Goal: Task Accomplishment & Management: Manage account settings

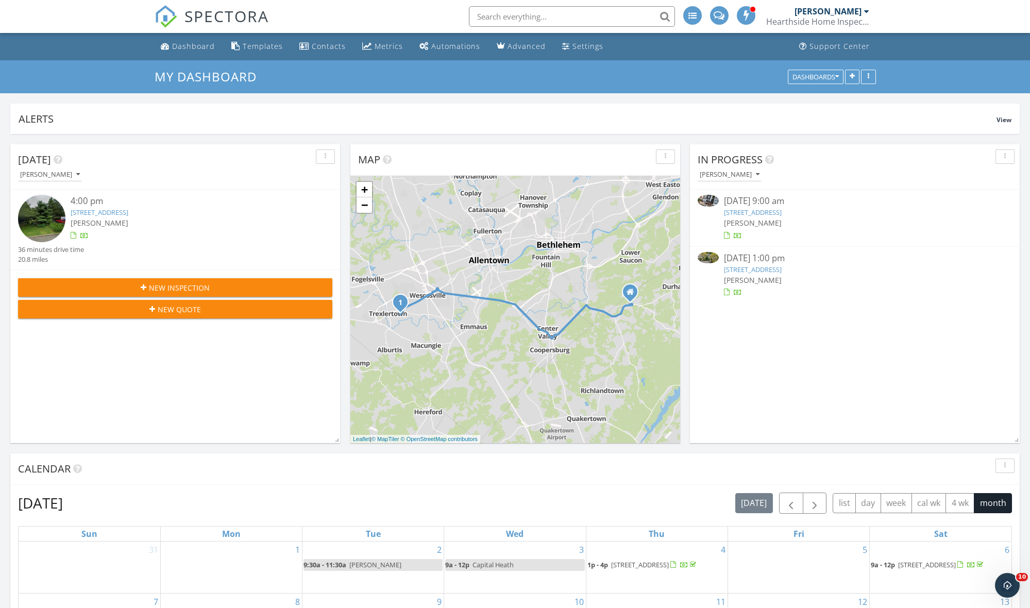
click at [781, 212] on link "325 Walnut St, Bristol, PA 19007" at bounding box center [753, 212] width 58 height 9
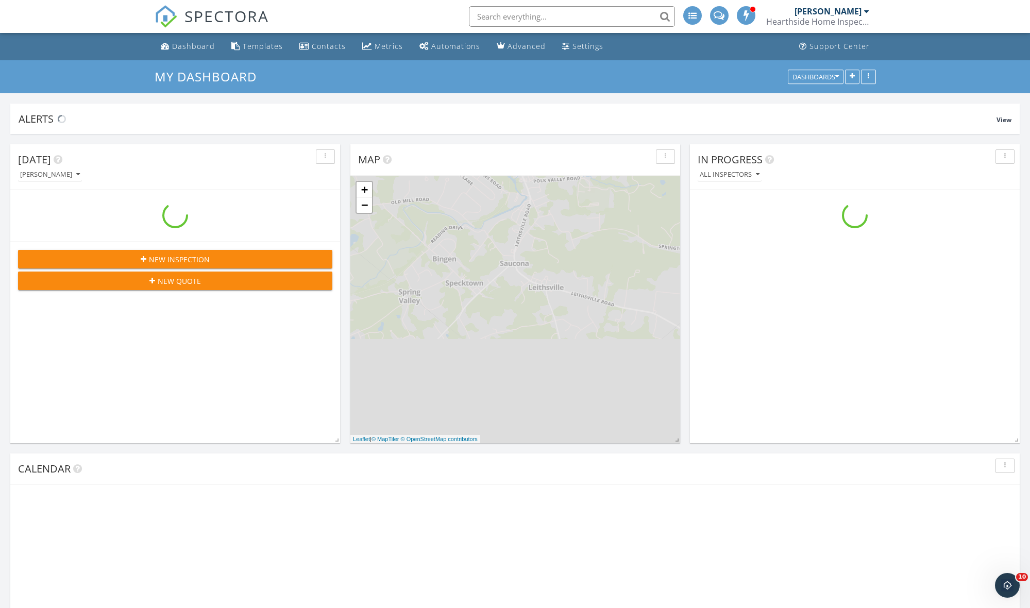
scroll to position [938, 1030]
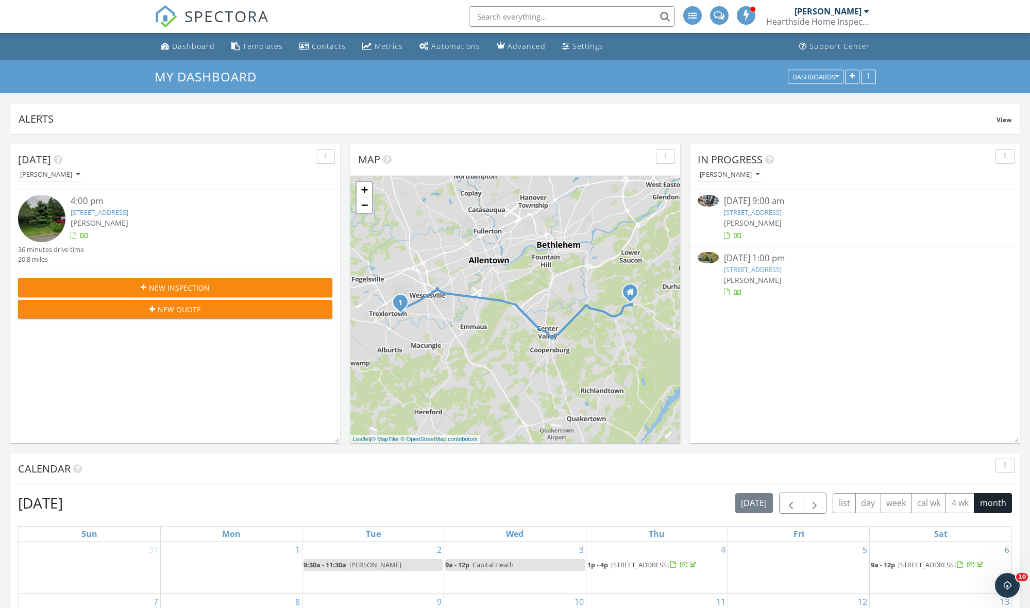
click at [781, 212] on link "[STREET_ADDRESS]" at bounding box center [753, 212] width 58 height 9
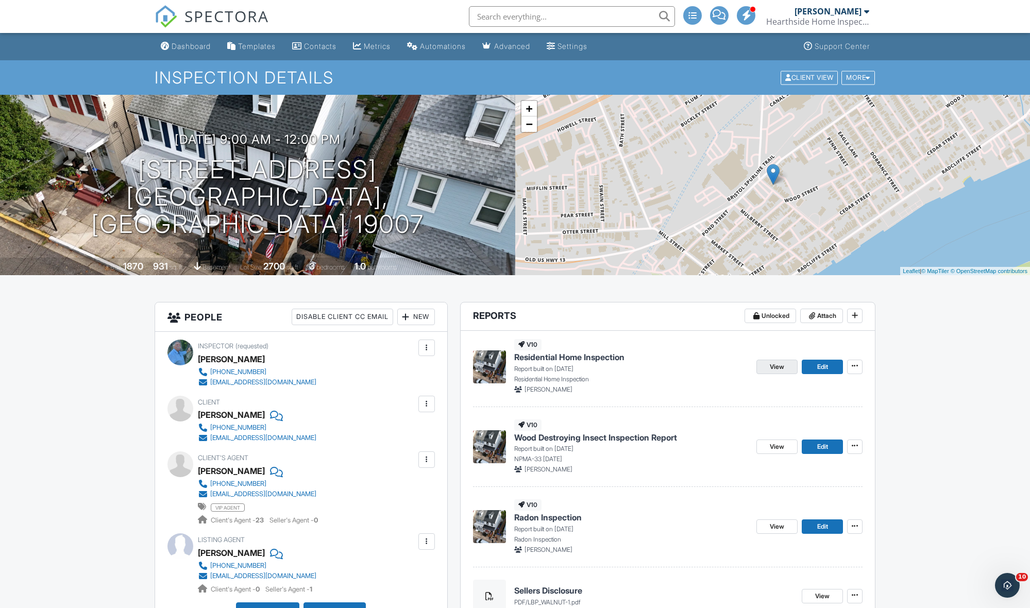
click at [767, 370] on link "View" at bounding box center [776, 367] width 41 height 14
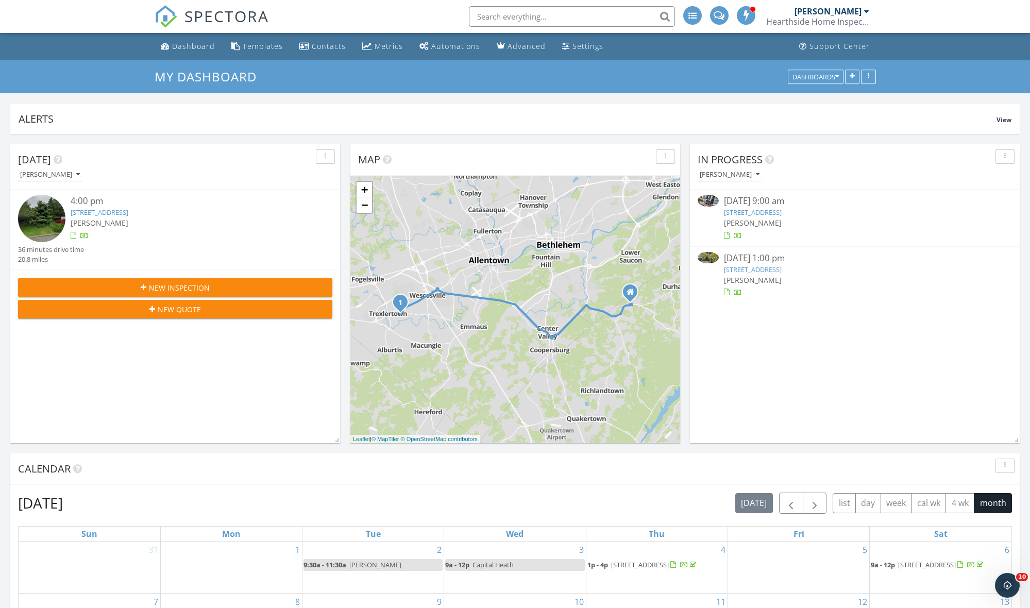
click at [747, 211] on link "[STREET_ADDRESS]" at bounding box center [753, 212] width 58 height 9
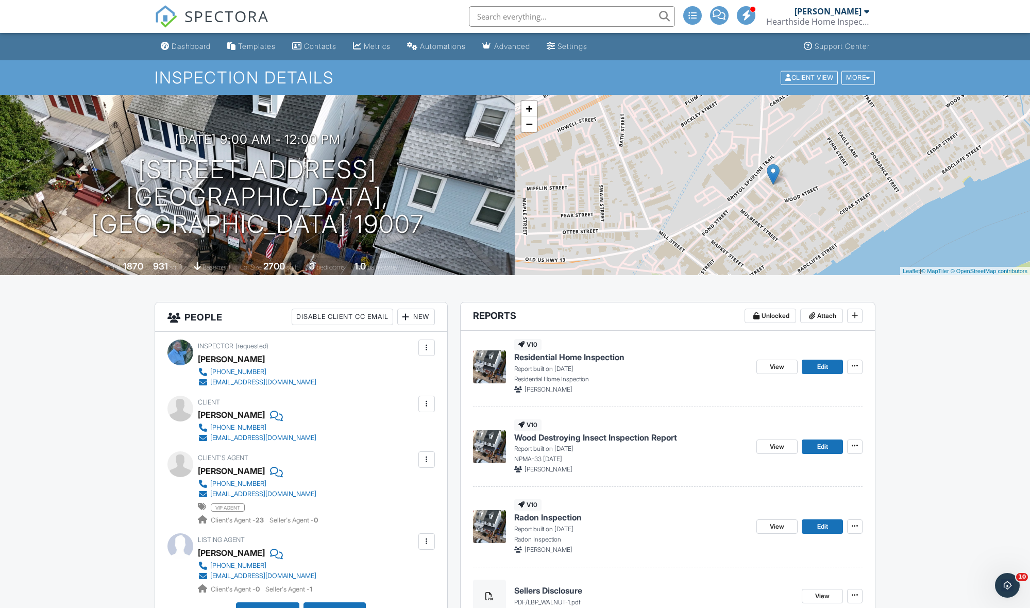
scroll to position [0, 1]
click at [775, 363] on span "View" at bounding box center [777, 367] width 14 height 10
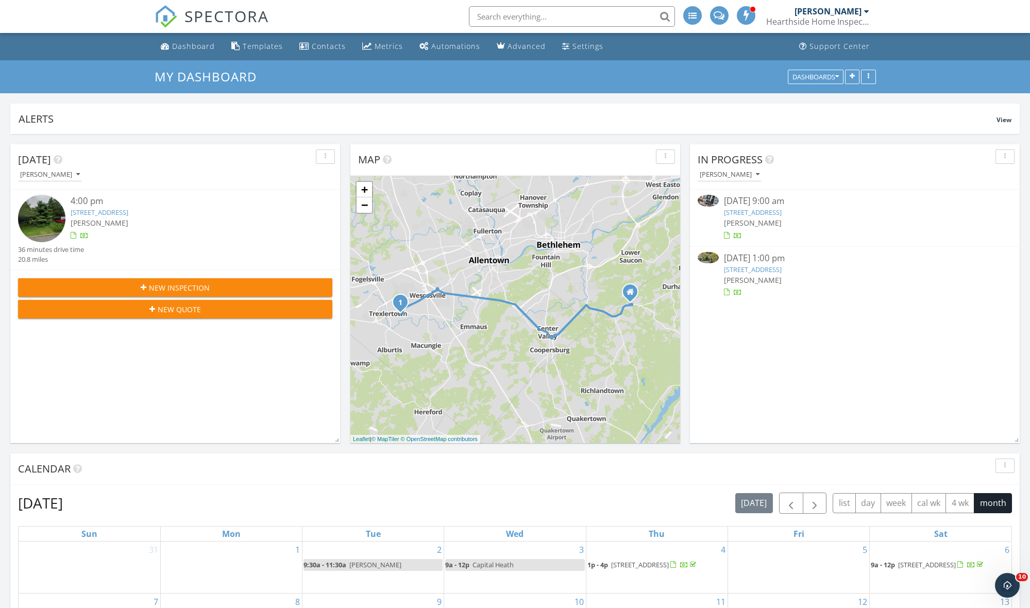
click at [781, 210] on link "[STREET_ADDRESS]" at bounding box center [753, 212] width 58 height 9
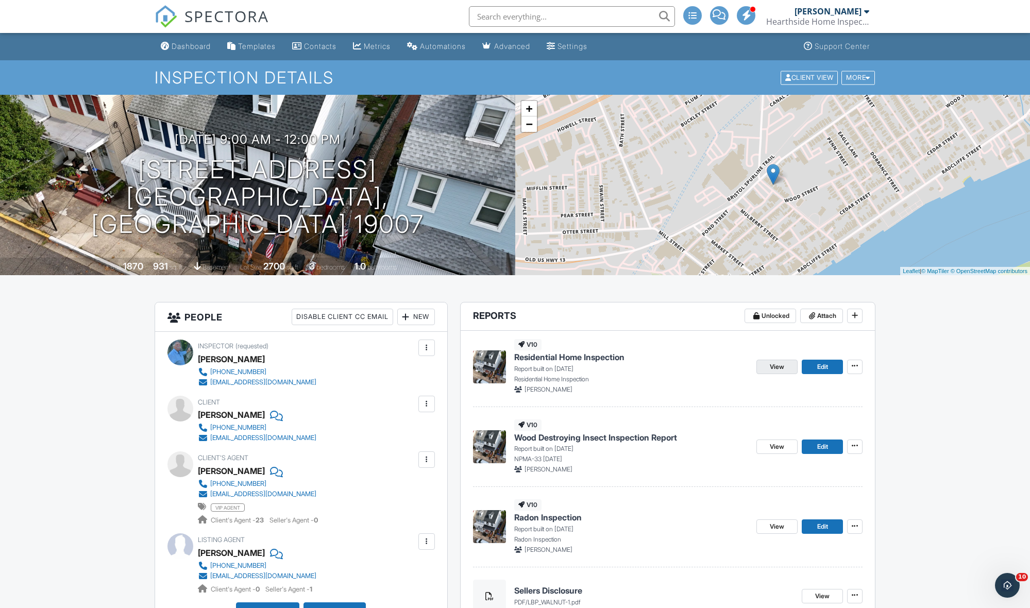
click at [780, 367] on span "View" at bounding box center [777, 367] width 14 height 10
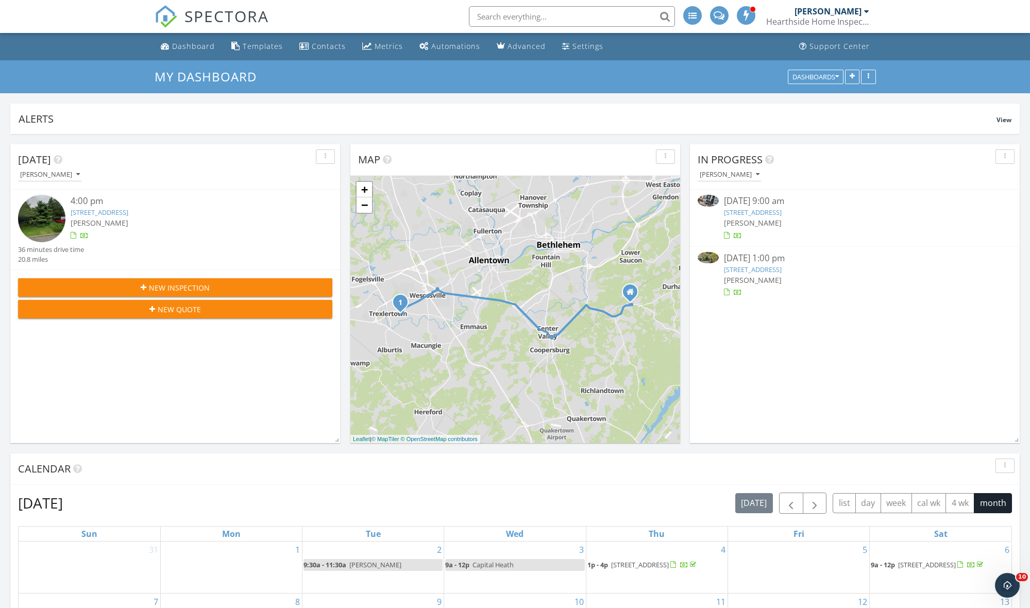
click at [762, 213] on link "[STREET_ADDRESS]" at bounding box center [753, 212] width 58 height 9
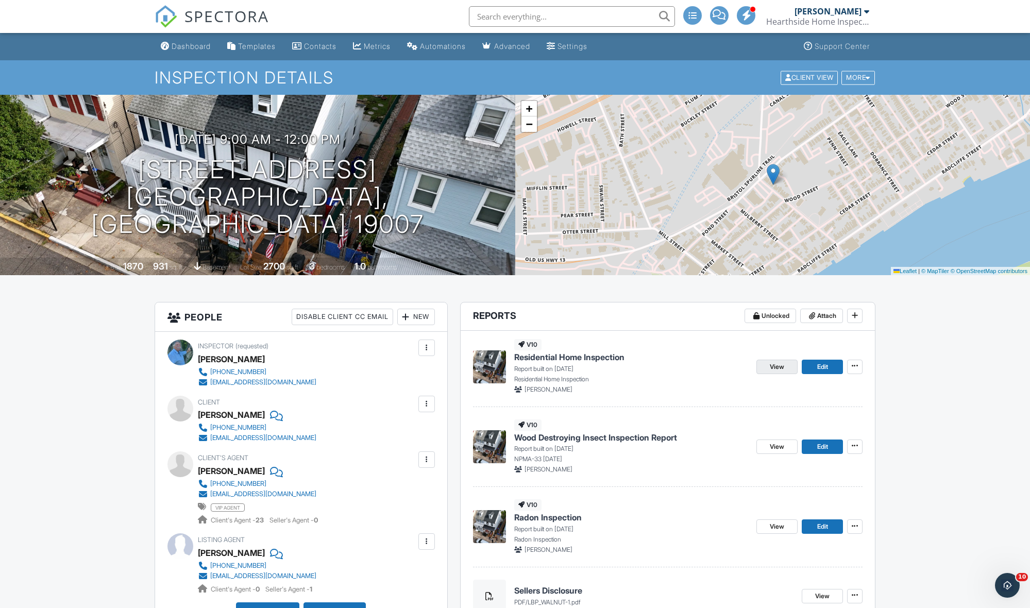
click at [777, 368] on span "View" at bounding box center [777, 367] width 14 height 10
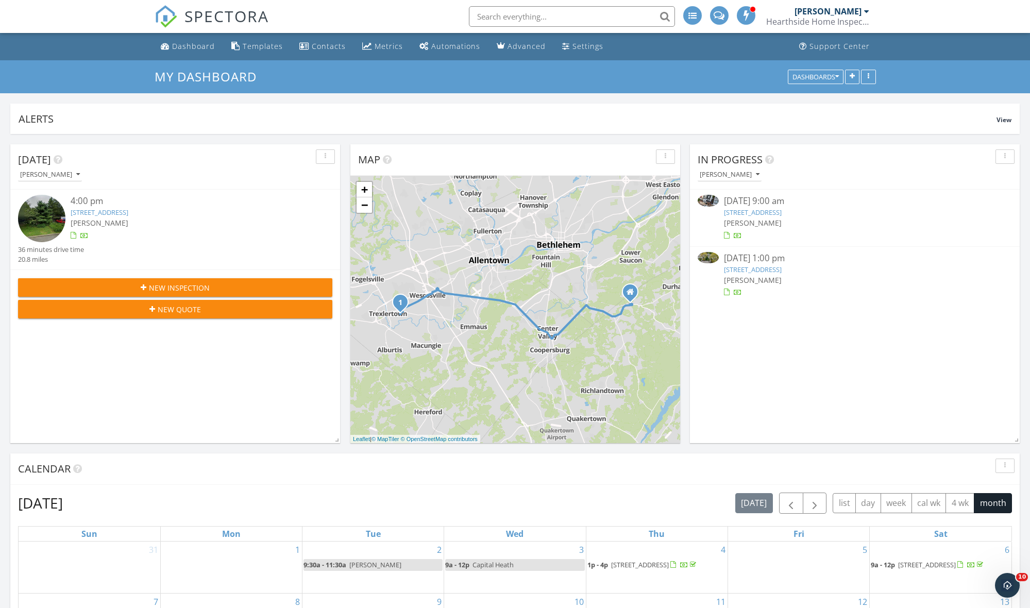
click at [781, 268] on link "918 Exeter Crest, Villanova, PA 19085" at bounding box center [753, 269] width 58 height 9
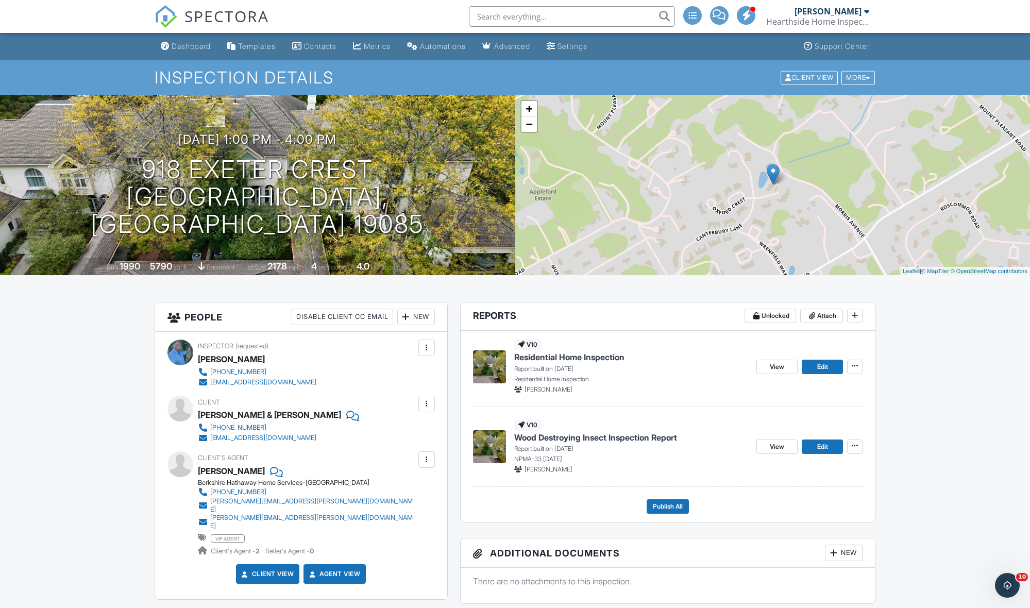
click at [560, 356] on span "Residential Home Inspection" at bounding box center [569, 356] width 110 height 11
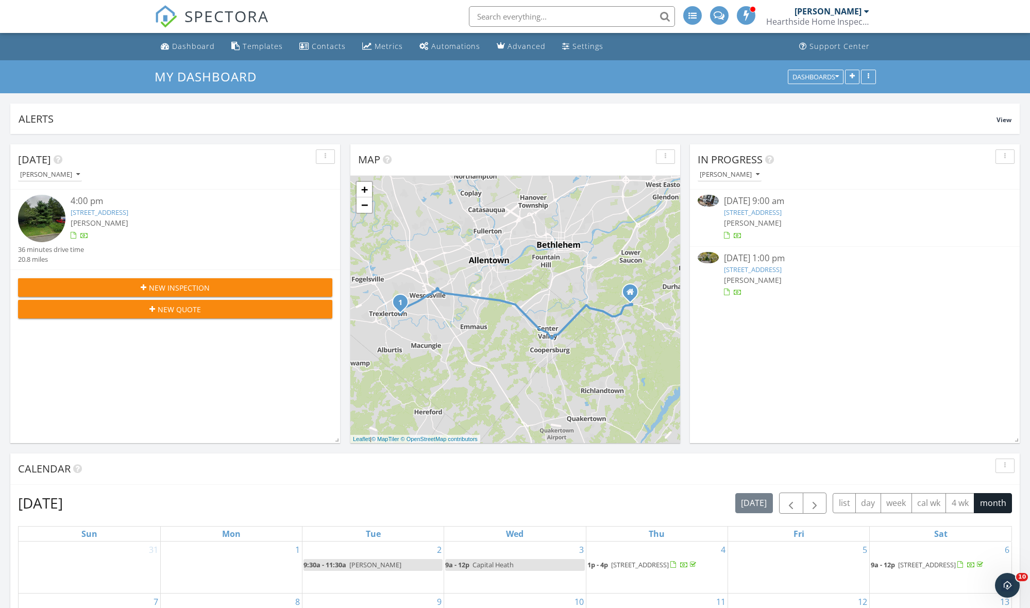
click at [797, 13] on div "[PERSON_NAME]" at bounding box center [827, 11] width 67 height 10
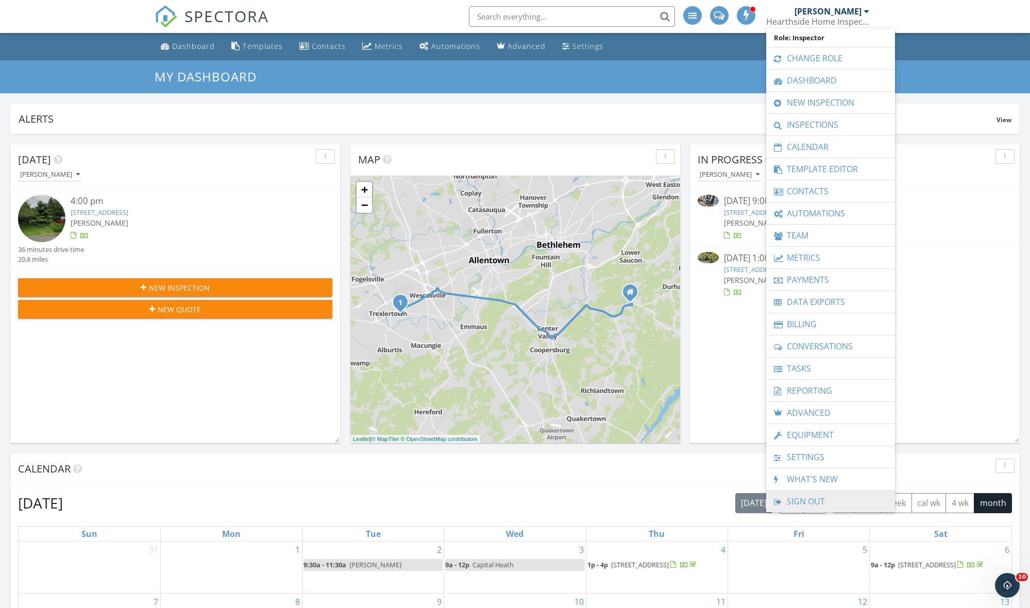
click at [805, 505] on link "Sign Out" at bounding box center [830, 501] width 118 height 22
